Goal: Transaction & Acquisition: Download file/media

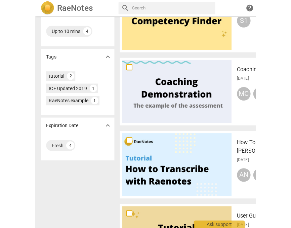
scroll to position [111, 0]
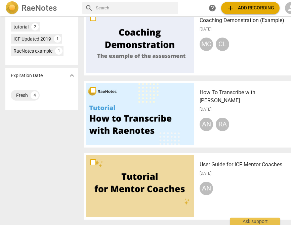
click at [217, 7] on span "person" at bounding box center [291, 8] width 8 height 8
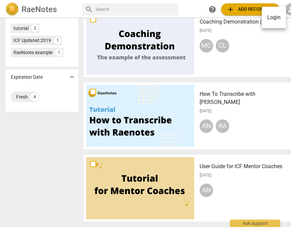
scroll to position [109, 0]
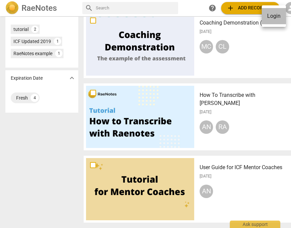
click at [217, 18] on li "Login" at bounding box center [273, 16] width 24 height 16
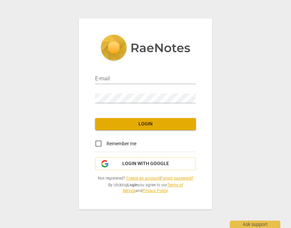
type input "[PERSON_NAME][EMAIL_ADDRESS][DOMAIN_NAME]"
click at [130, 122] on span "Login" at bounding box center [145, 123] width 90 height 7
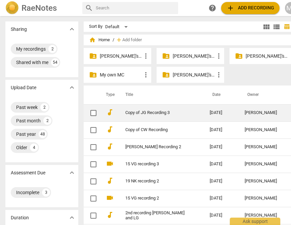
click at [133, 113] on link "Copy of JG Recording 3" at bounding box center [155, 112] width 60 height 5
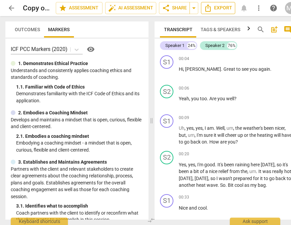
click at [217, 9] on span "Export" at bounding box center [218, 8] width 28 height 8
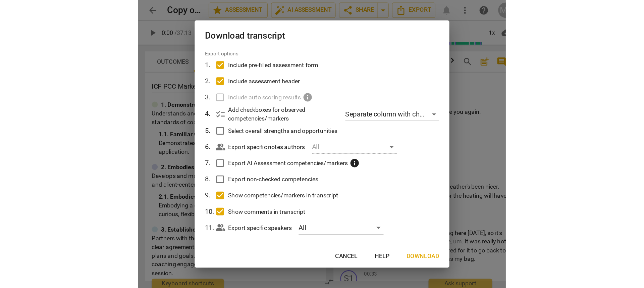
scroll to position [27, 0]
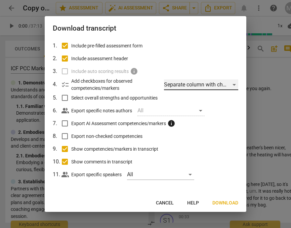
click at [180, 86] on div "Separate column with check marks" at bounding box center [201, 84] width 74 height 11
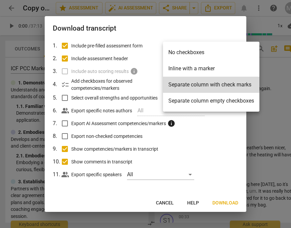
click at [122, 58] on div at bounding box center [145, 114] width 291 height 228
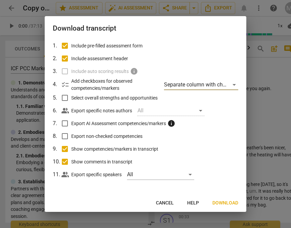
click at [117, 58] on span "Include assessment header" at bounding box center [99, 58] width 57 height 7
click at [71, 58] on input "Include assessment header" at bounding box center [64, 58] width 13 height 13
checkbox input "false"
click at [217, 205] on span "Download" at bounding box center [225, 202] width 26 height 7
